Goal: Answer question/provide support

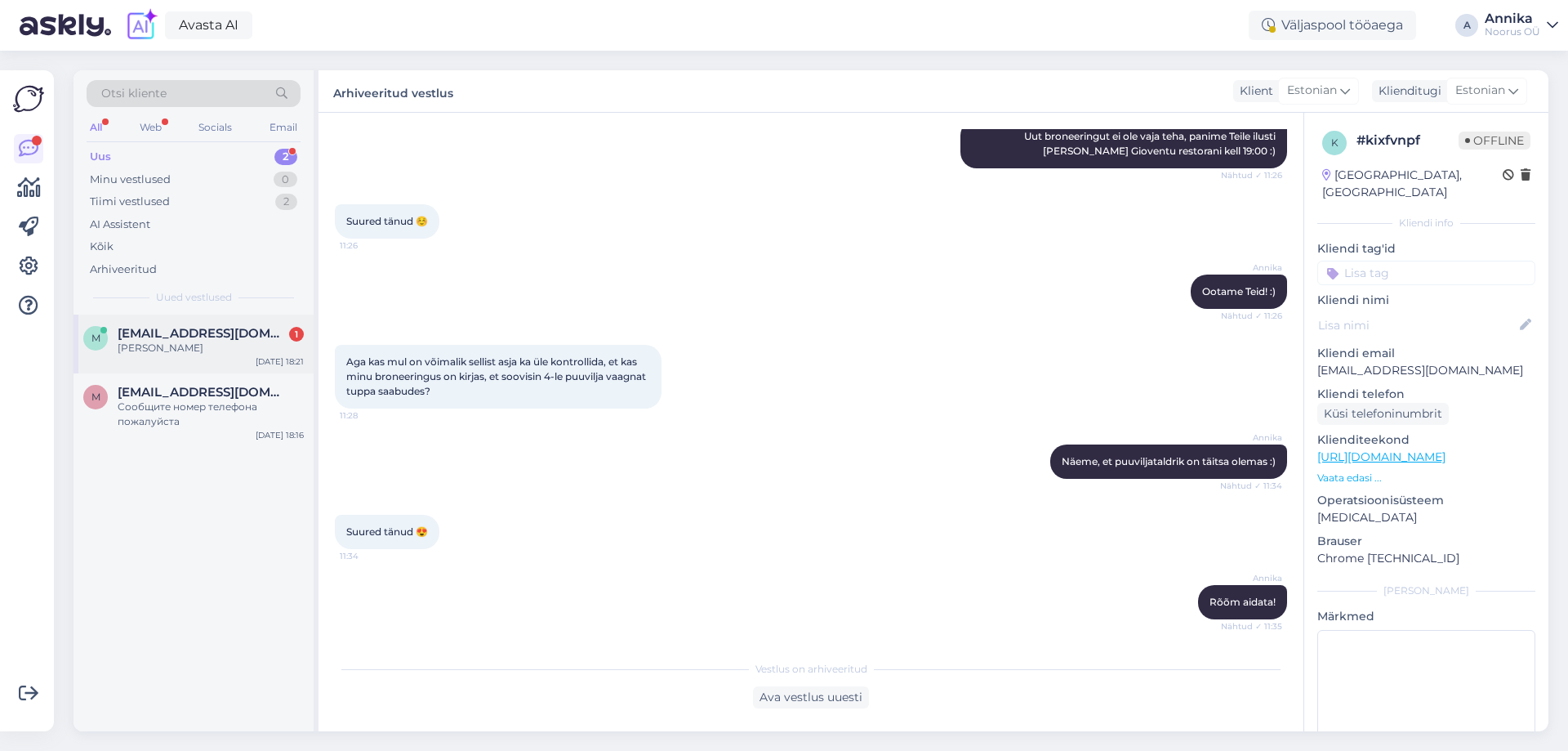
click at [230, 360] on div "m [EMAIL_ADDRESS][DOMAIN_NAME] 1 [PERSON_NAME] [DATE] 18:21" at bounding box center [193, 344] width 240 height 59
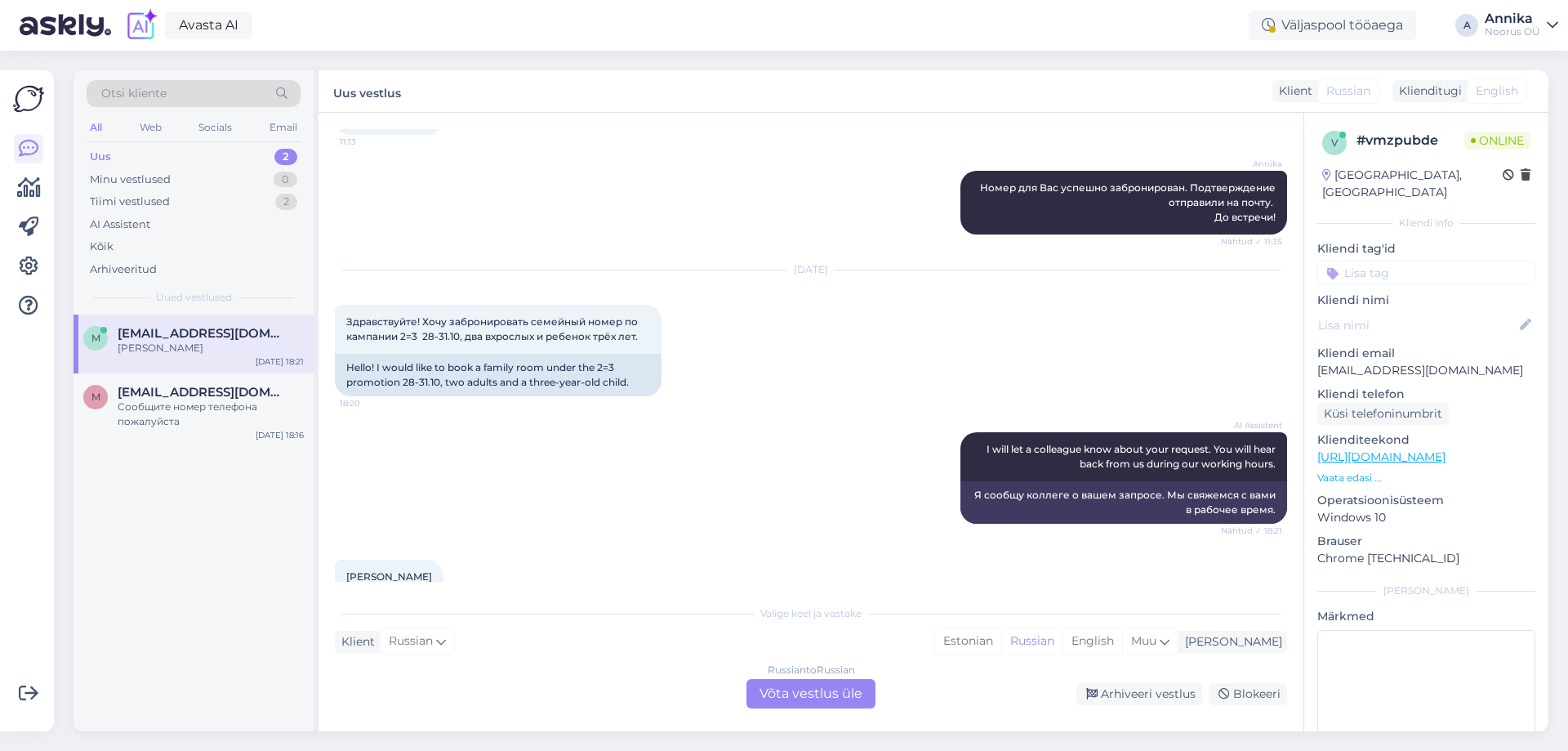
scroll to position [3730, 0]
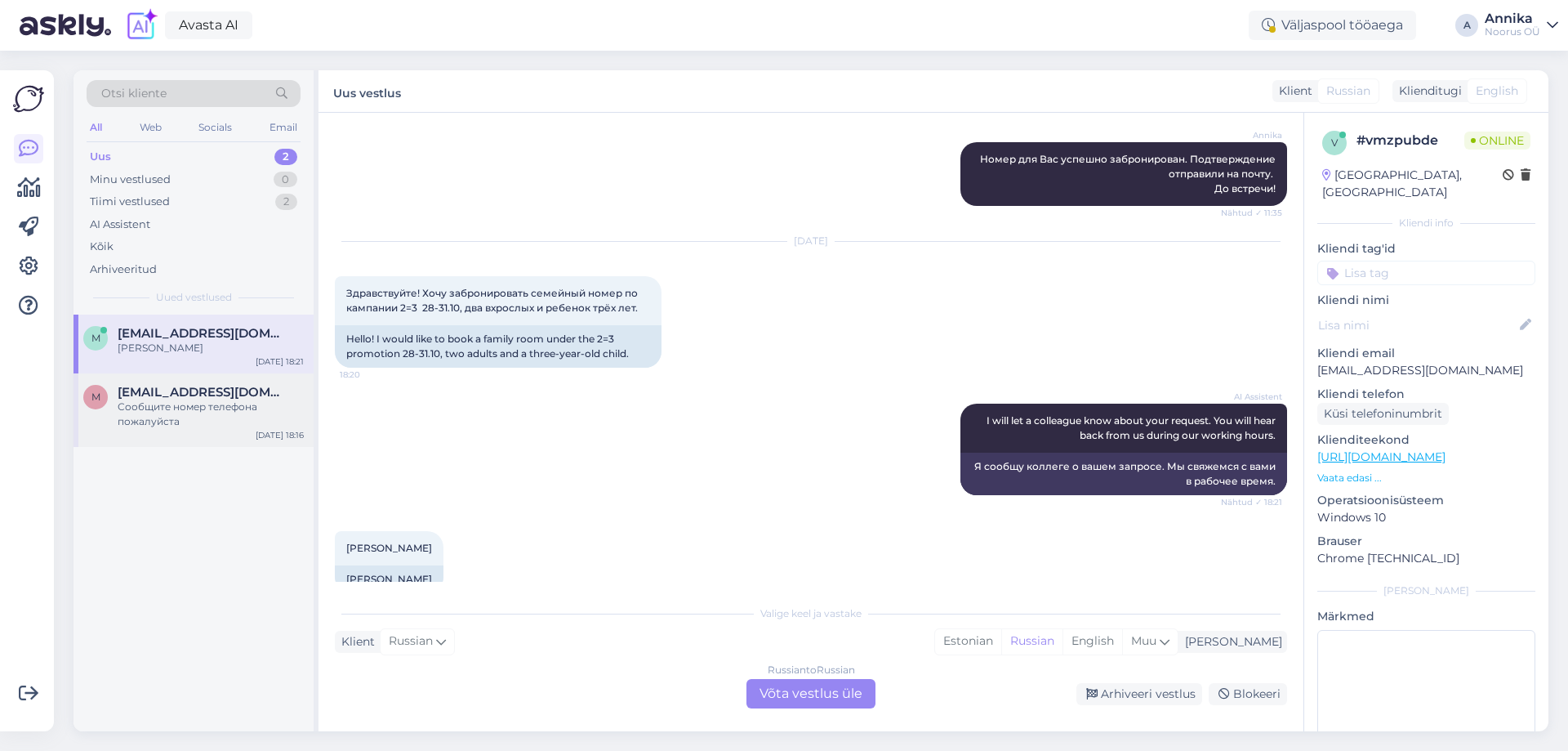
click at [287, 412] on div "Сообщите номер телефона пожалуйста" at bounding box center [211, 414] width 186 height 29
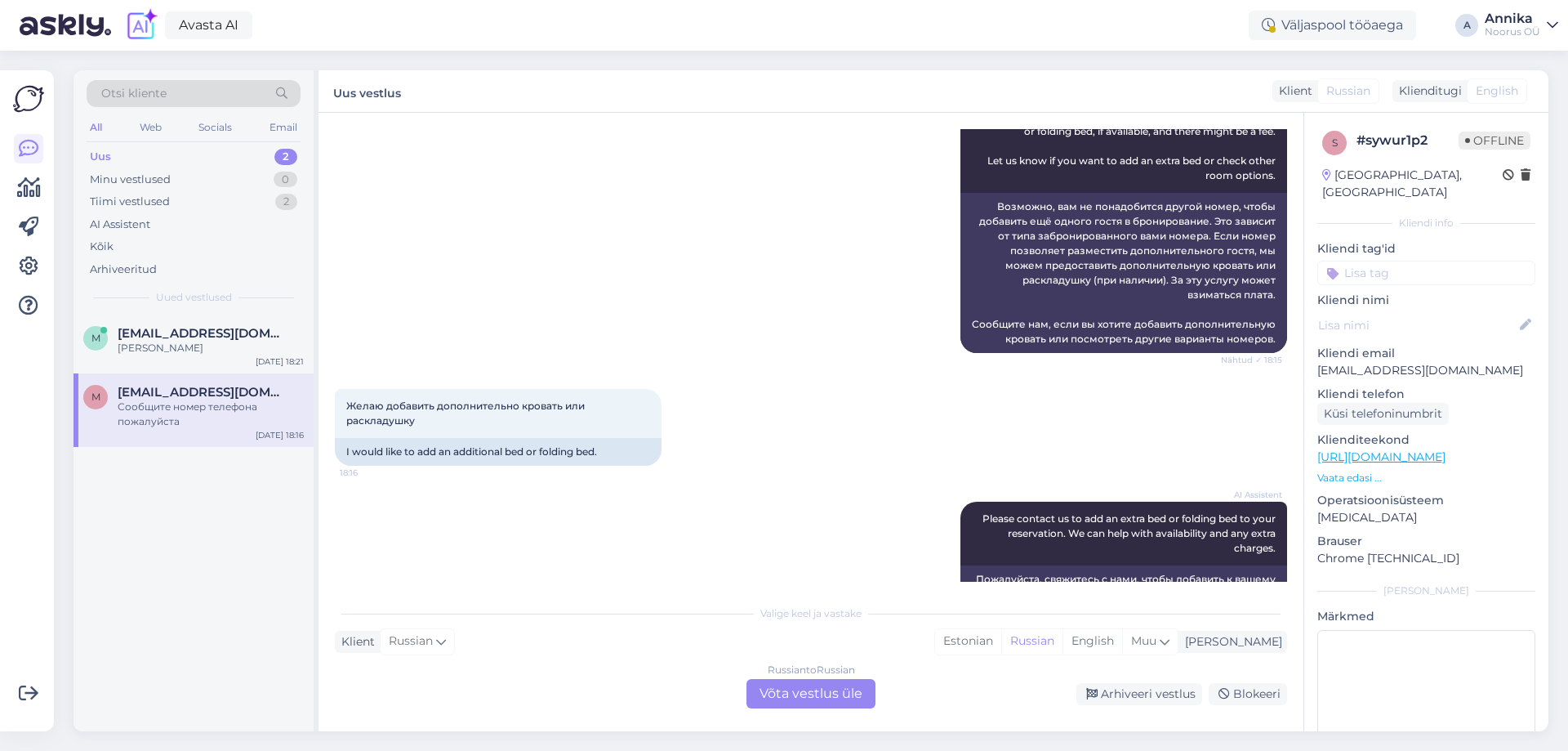
scroll to position [968, 0]
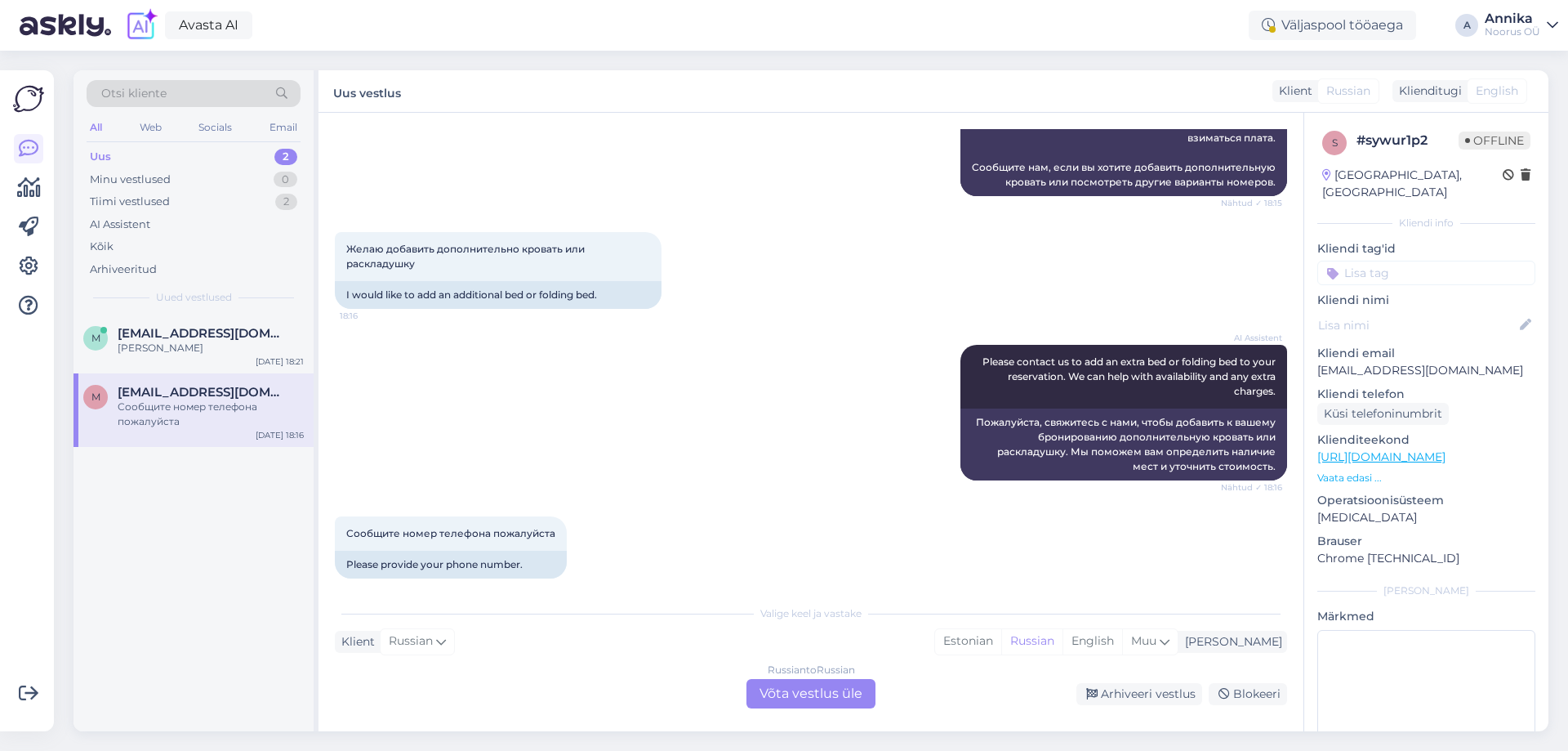
click at [825, 692] on div "Russian to Russian Võta vestlus üle" at bounding box center [810, 693] width 129 height 29
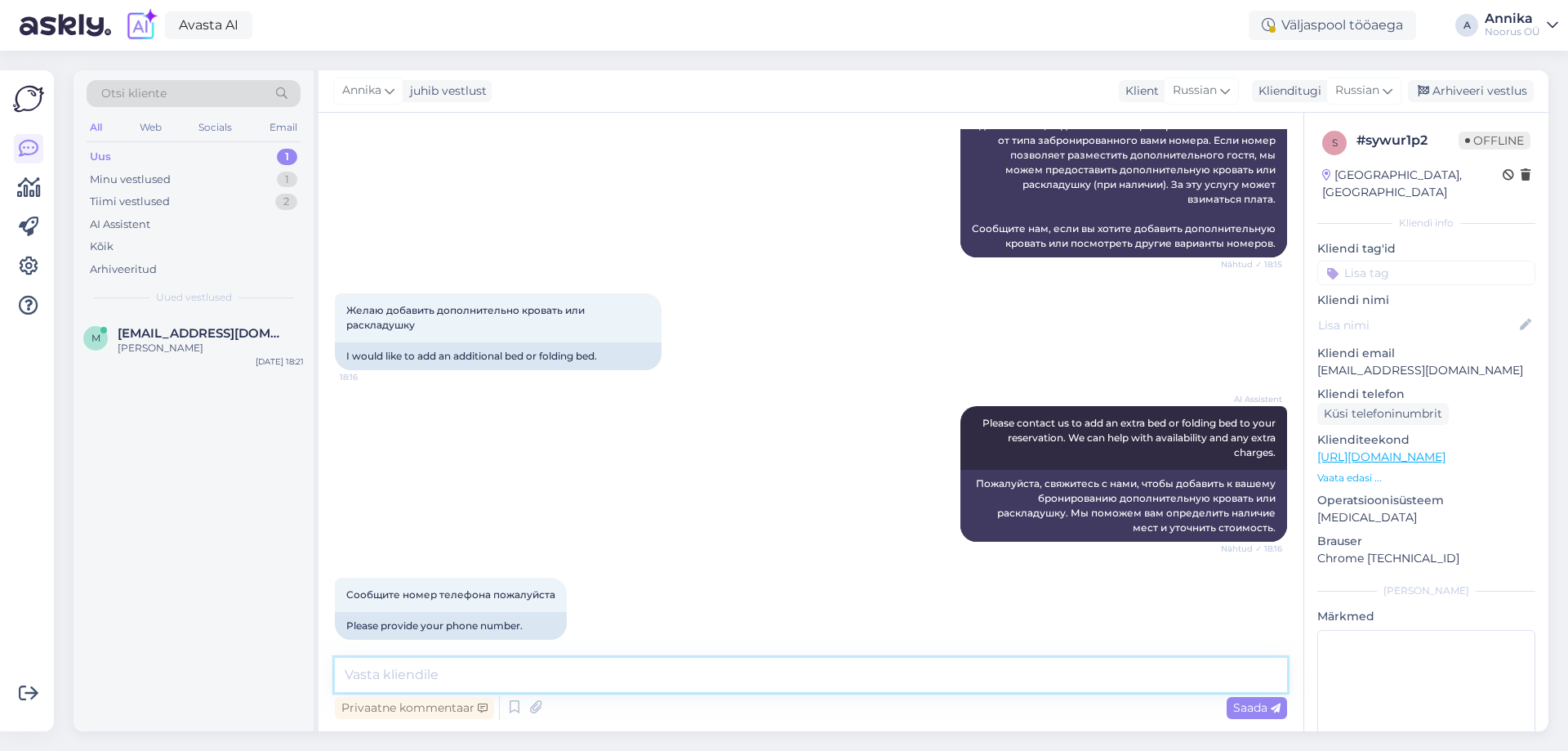
click at [447, 677] on textarea at bounding box center [810, 675] width 952 height 35
type textarea "[PHONE_NUMBER]"
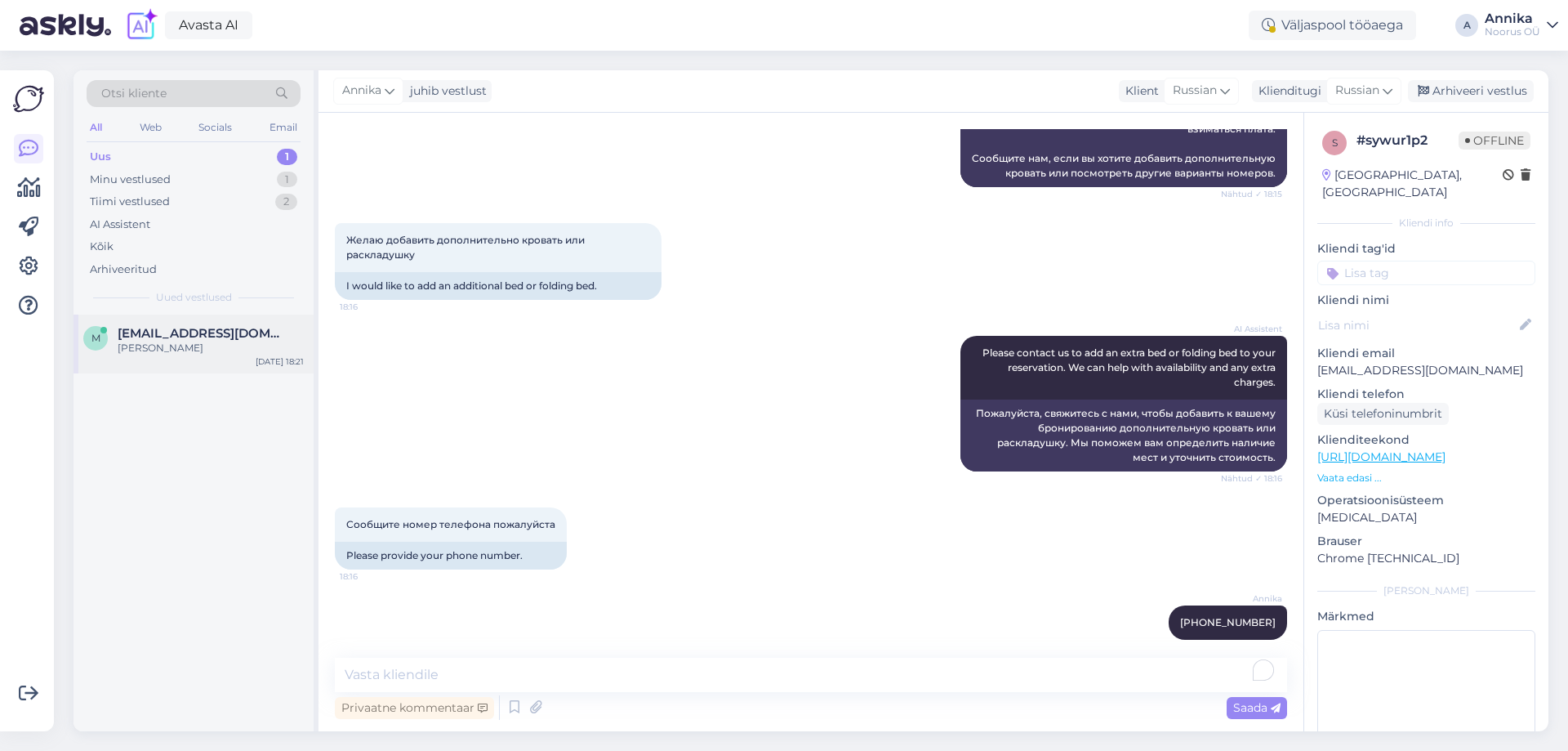
click at [139, 343] on div "[PERSON_NAME]" at bounding box center [211, 348] width 186 height 15
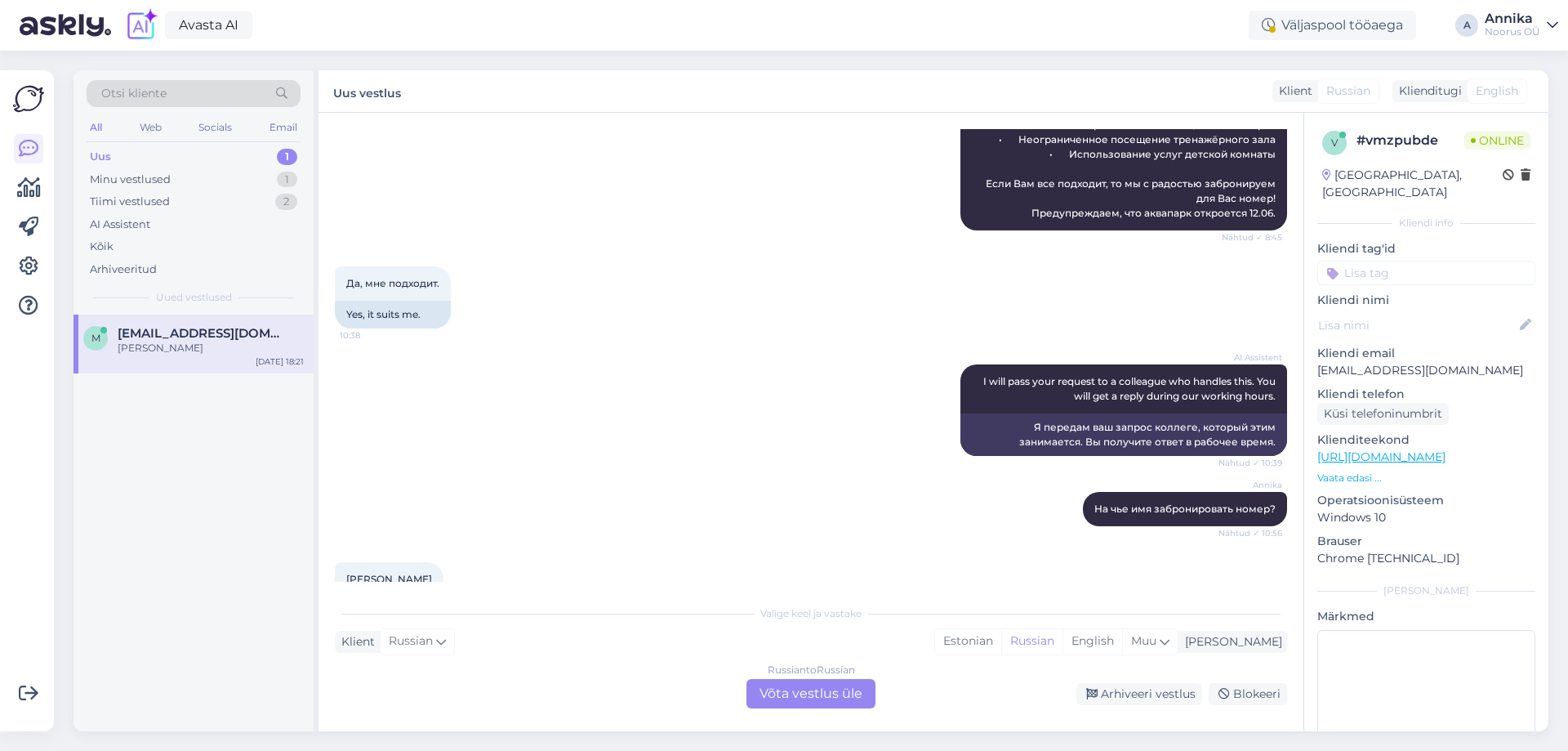
scroll to position [3648, 0]
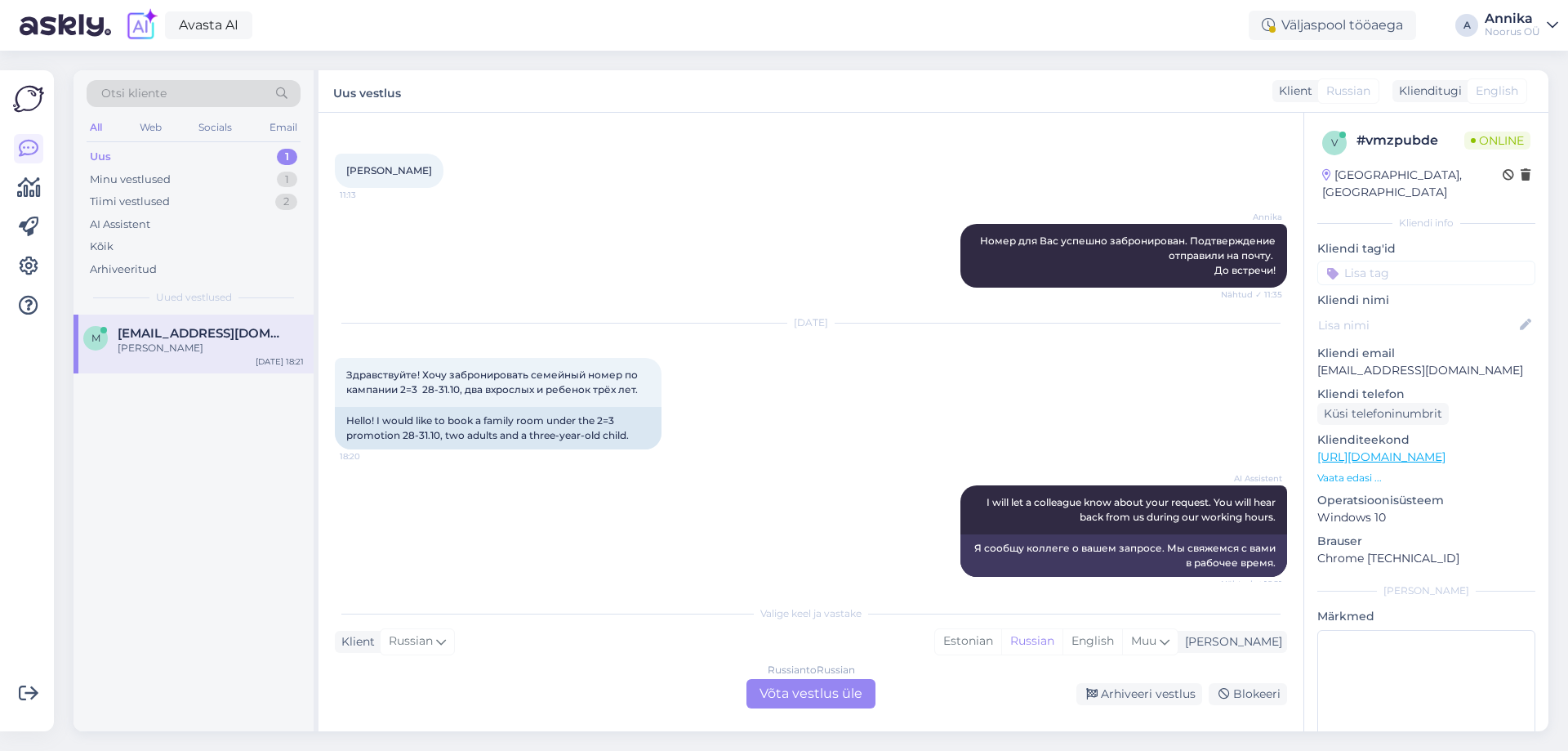
click at [153, 148] on div "Uus 1" at bounding box center [193, 157] width 214 height 23
click at [132, 179] on div "Minu vestlused" at bounding box center [130, 179] width 81 height 16
click at [137, 352] on div "[PHONE_NUMBER]" at bounding box center [211, 348] width 186 height 15
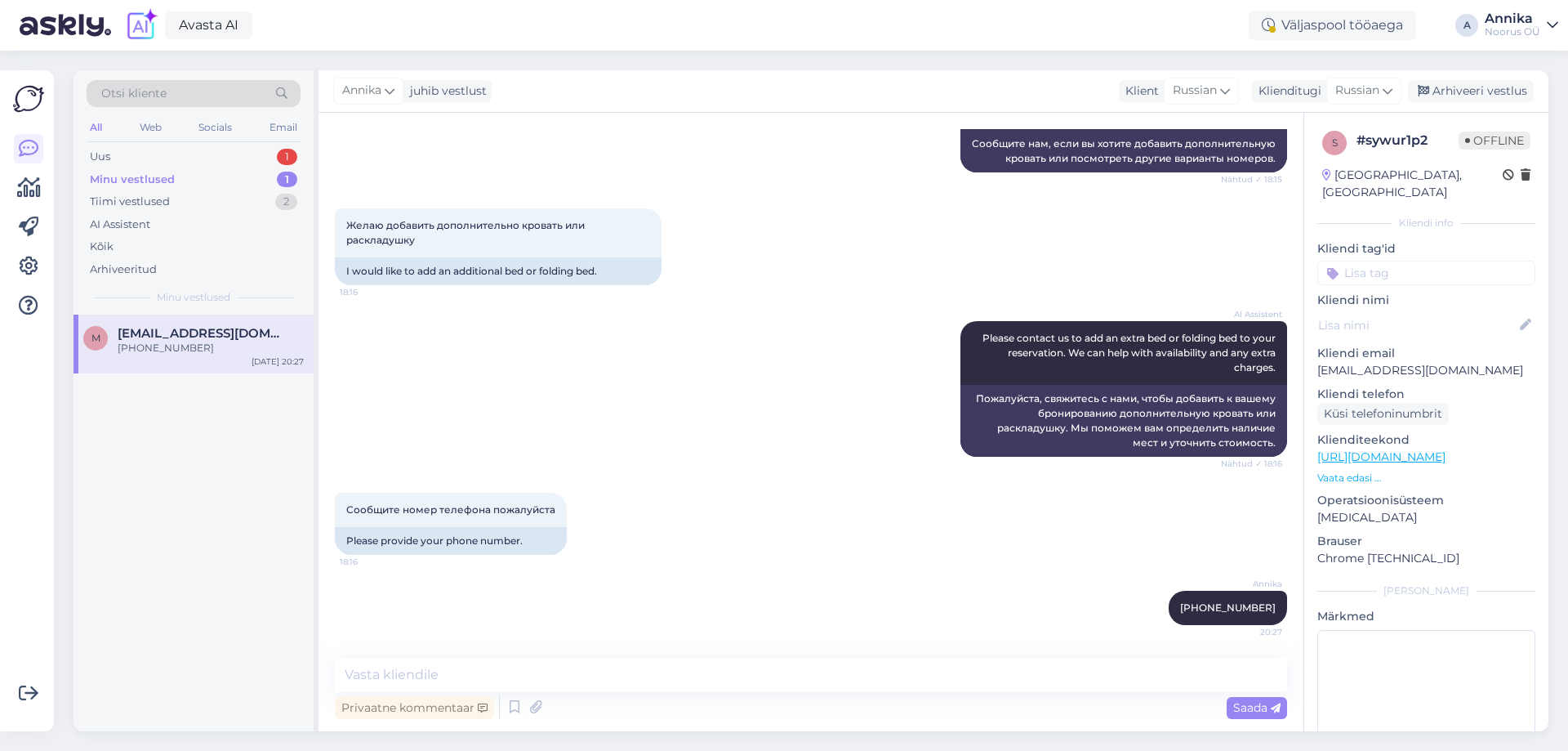
scroll to position [978, 0]
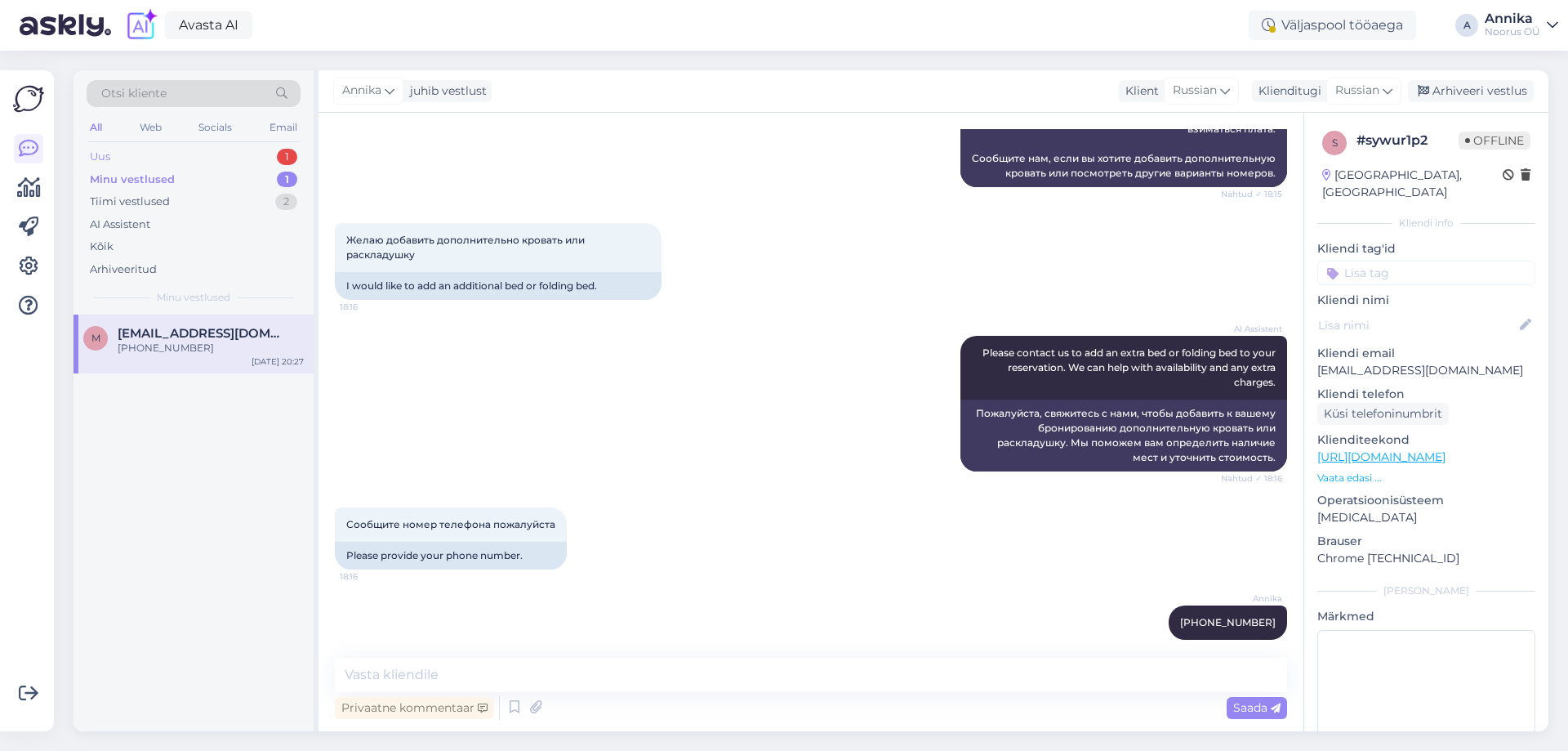
click at [162, 147] on div "Uus 1" at bounding box center [193, 157] width 214 height 23
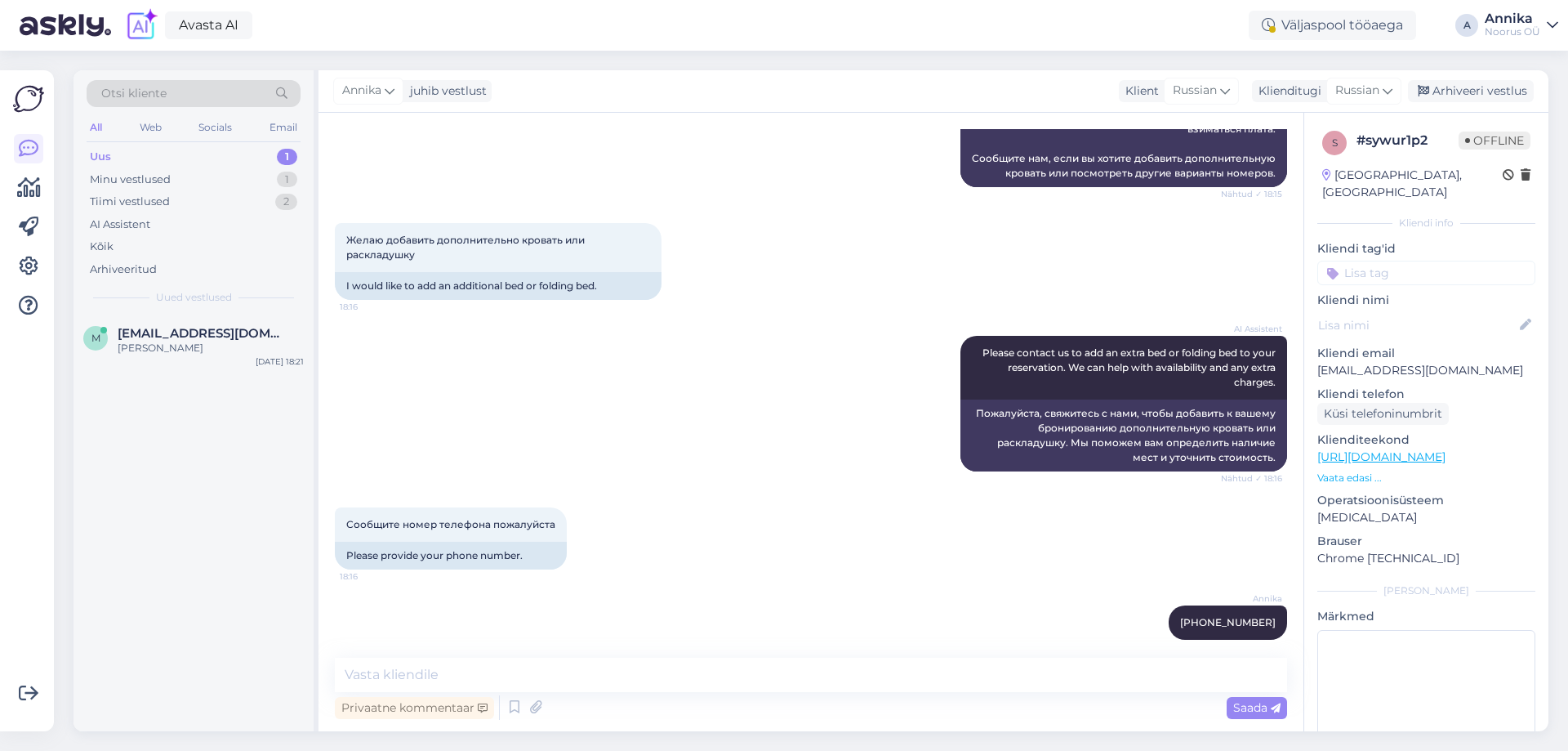
click at [127, 155] on div "Uus 1" at bounding box center [193, 157] width 214 height 23
click at [62, 23] on img at bounding box center [65, 25] width 91 height 51
